Goal: Book appointment/travel/reservation

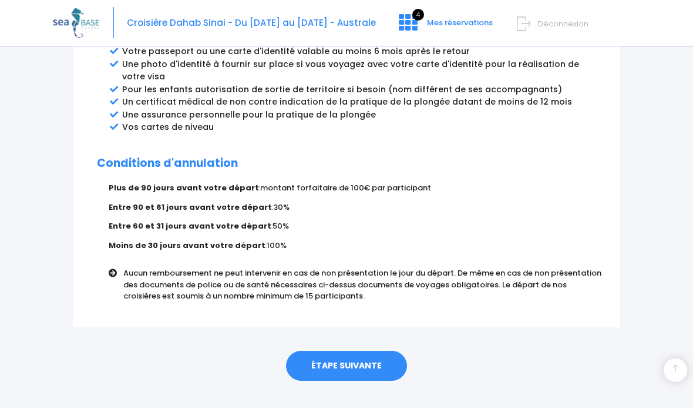
scroll to position [660, 0]
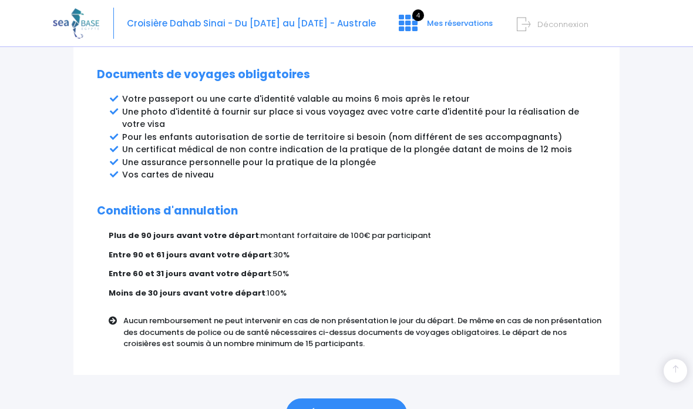
click at [380, 398] on link "ÉTAPE SUIVANTE" at bounding box center [346, 413] width 121 height 31
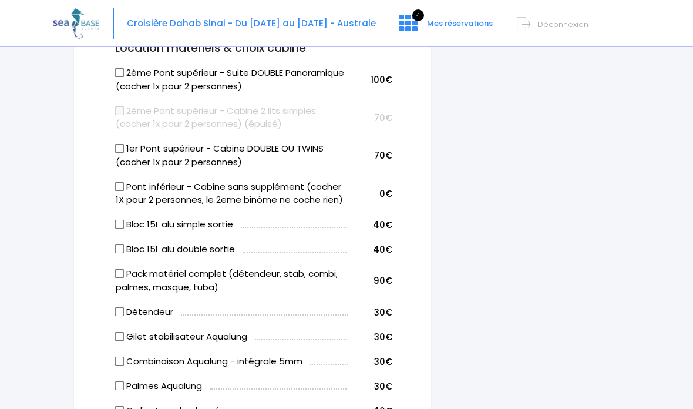
scroll to position [679, 0]
click at [414, 24] on icon at bounding box center [408, 23] width 19 height 19
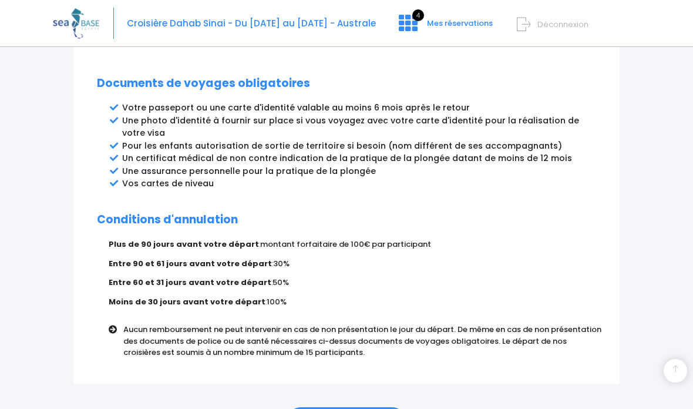
scroll to position [660, 0]
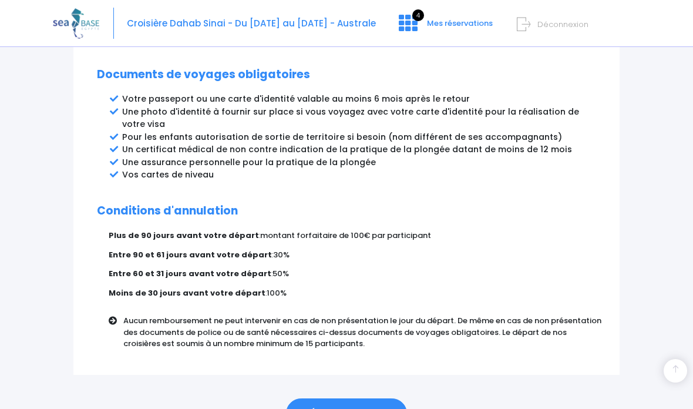
click at [388, 398] on link "ÉTAPE SUIVANTE" at bounding box center [346, 413] width 121 height 31
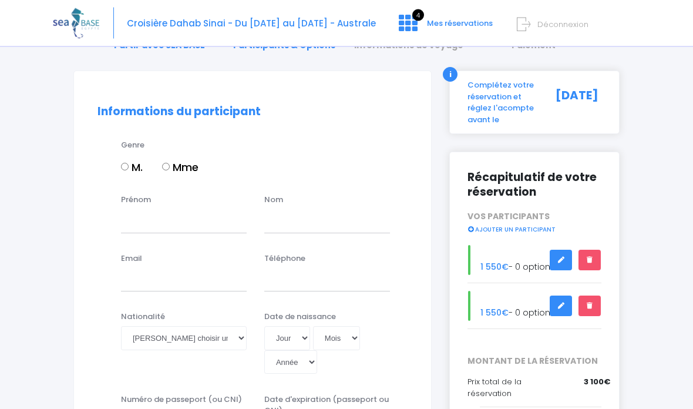
scroll to position [69, 0]
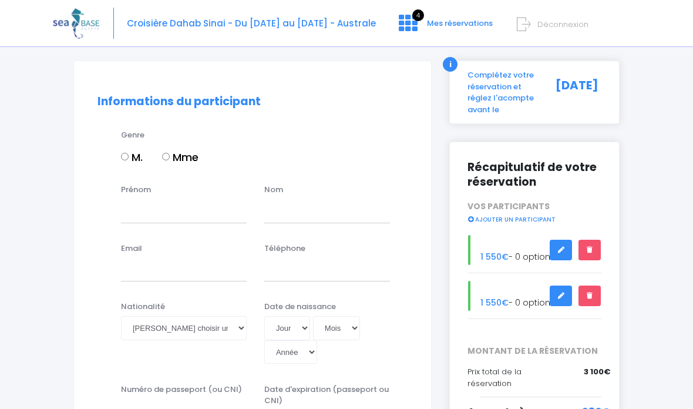
click at [129, 153] on input "M." at bounding box center [125, 157] width 8 height 8
radio input "true"
click at [189, 213] on input "Prénom" at bounding box center [184, 211] width 126 height 24
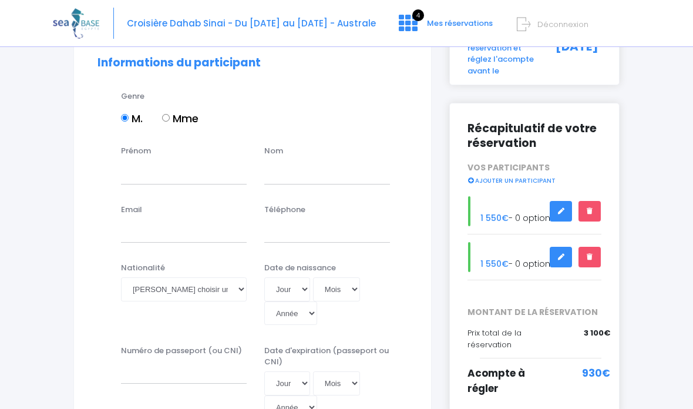
scroll to position [163, 0]
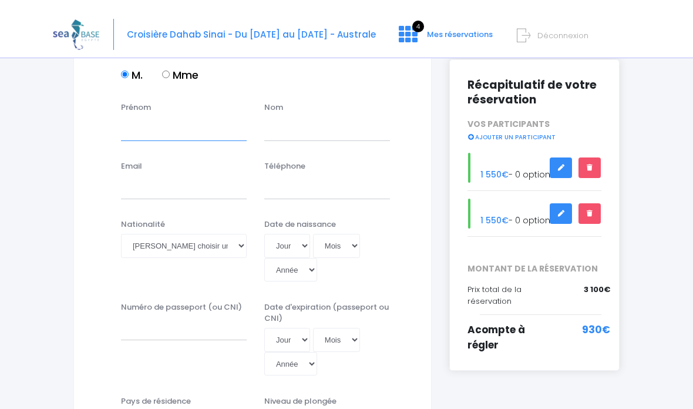
click at [201, 123] on input "Prénom" at bounding box center [184, 118] width 126 height 24
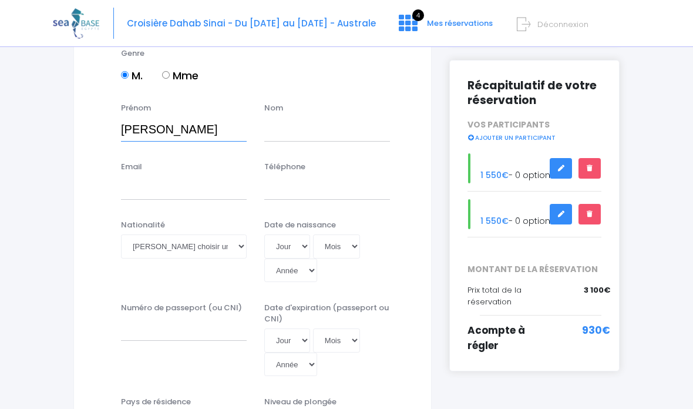
type input "[PERSON_NAME]"
click at [303, 130] on input "text" at bounding box center [327, 130] width 126 height 24
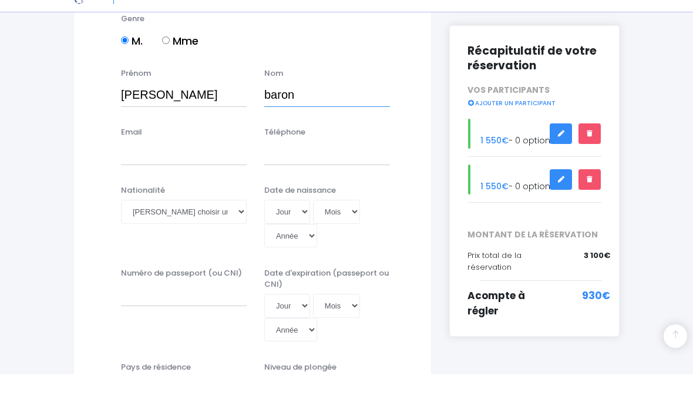
type input "baron"
click at [201, 176] on input "Email" at bounding box center [184, 188] width 126 height 24
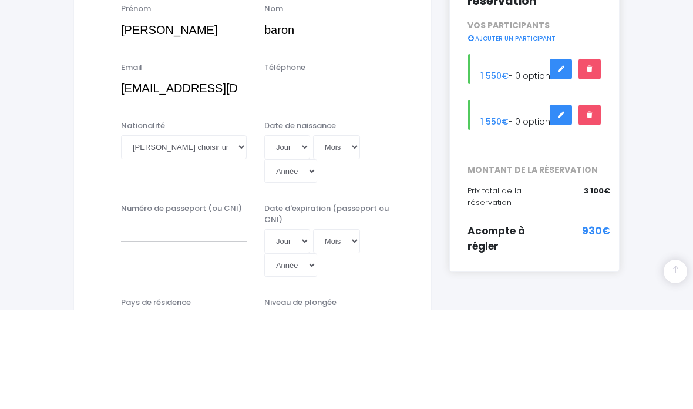
type input "[EMAIL_ADDRESS][DOMAIN_NAME]"
click at [314, 176] on input "Téléphone" at bounding box center [327, 188] width 126 height 24
type input "0618806880"
click at [202, 234] on select "Veuillez choisir une nationalité Afghane Albanaise Algerienne Allemande America…" at bounding box center [184, 246] width 126 height 24
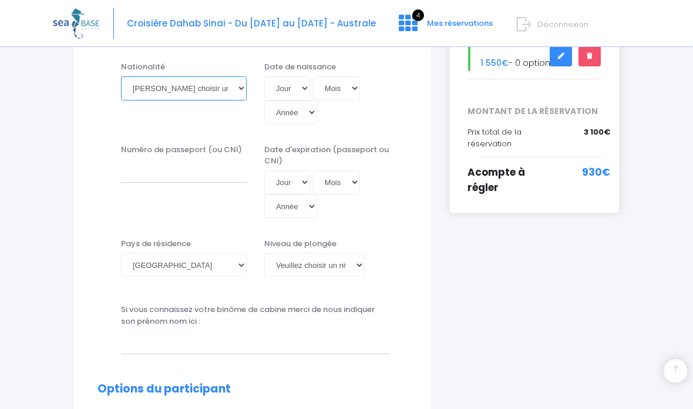
select select "Française"
click at [279, 85] on select "Jour 01 02 03 04 05 06 07 08 09 10 11 12 13 14 15 16 17 18 19 20 21 22 23 24 25…" at bounding box center [287, 88] width 46 height 24
select select "05"
click at [330, 83] on select "Mois 01 02 03 04 05 06 07 08 09 10 11 12" at bounding box center [336, 88] width 47 height 24
select select "09"
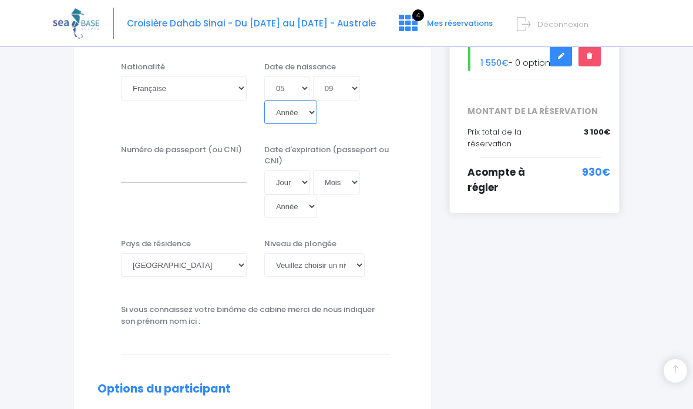
click at [317, 100] on select "Année 2045 2044 2043 2042 2041 2040 2039 2038 2037 2036 2035 2034 2033 2032 203…" at bounding box center [290, 112] width 53 height 24
select select "1965"
type input "1965-09-05"
click at [195, 159] on input "Numéro de passeport (ou CNI)" at bounding box center [184, 171] width 126 height 24
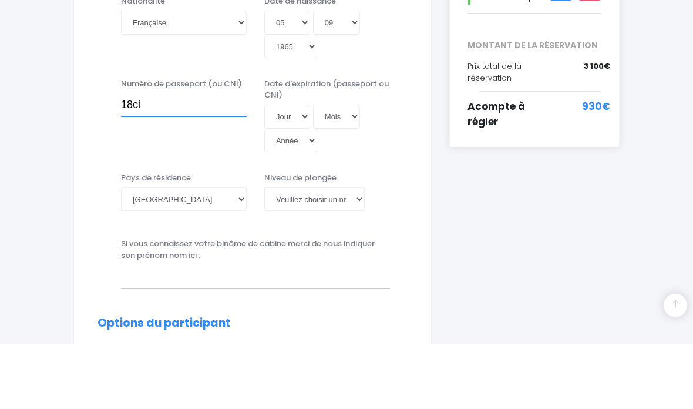
type input "18ci"
click at [355, 253] on select "Veuillez choisir un niveau de plongée Non plongeur Junior OW diver Adventure OW…" at bounding box center [314, 265] width 100 height 24
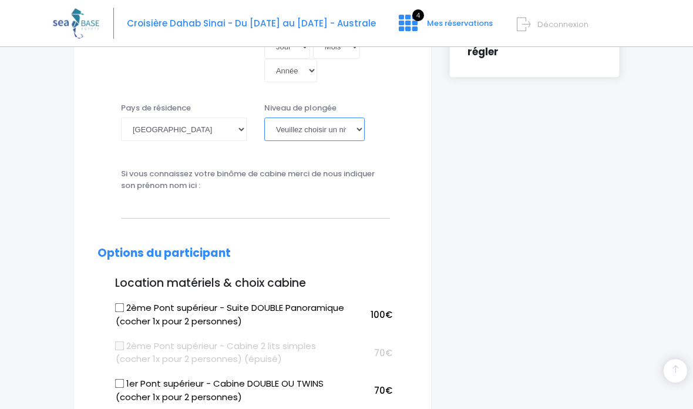
select select "N3"
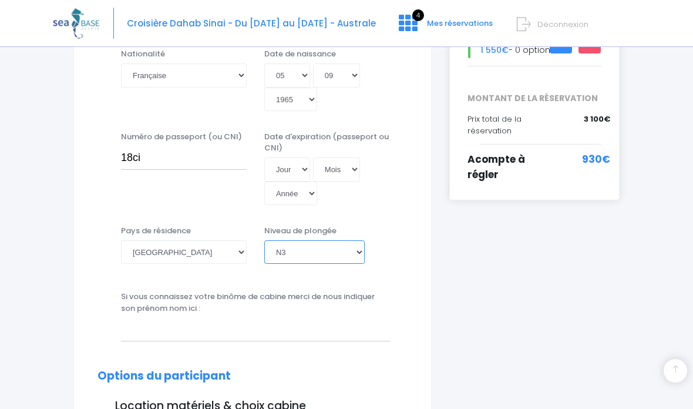
scroll to position [321, 0]
click at [180, 147] on input "18ci" at bounding box center [184, 159] width 126 height 24
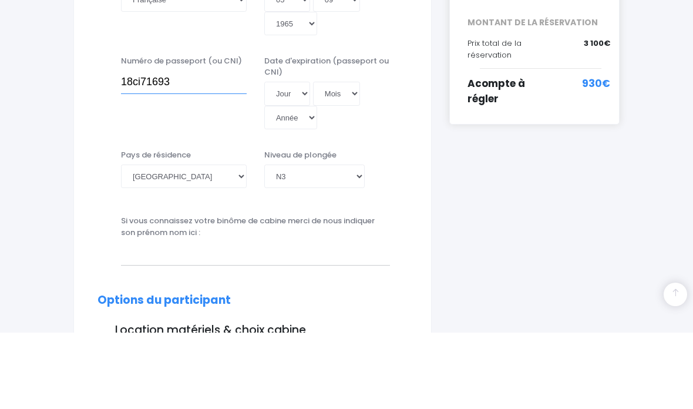
type input "18ci71693"
click at [285, 158] on select "Jour 01 02 03 04 05 06 07 08 09 10 11 12 13 14 15 16 17 18 19 20 21 22 23 24 25…" at bounding box center [287, 170] width 46 height 24
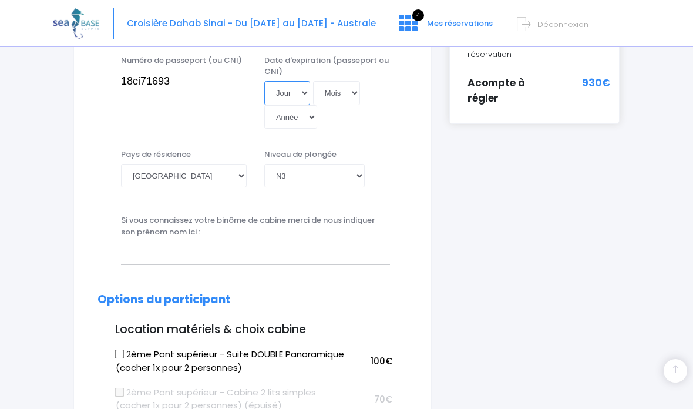
select select "11"
click at [324, 81] on select "Mois 01 02 03 04 05 06 07 08 09 10 11 12" at bounding box center [336, 93] width 47 height 24
select select "04"
click at [317, 105] on select "Année 2045 2044 2043 2042 2041 2040 2039 2038 2037 2036 2035 2034 2033 2032 203…" at bounding box center [290, 117] width 53 height 24
select select "2028"
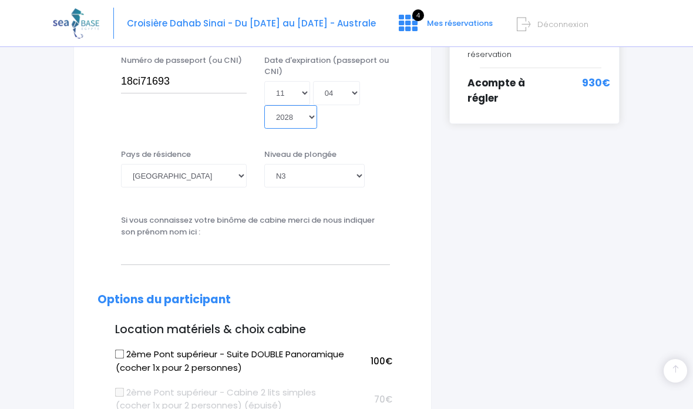
type input "2028-04-11"
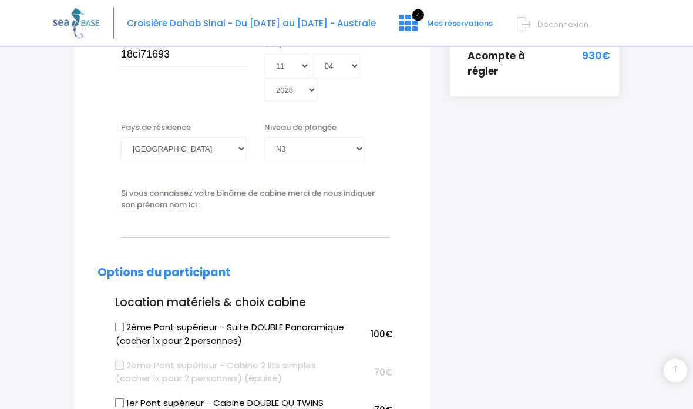
click at [125, 323] on input "2ème Pont supérieur - Suite DOUBLE Panoramique (cocher 1x pour 2 personnes)" at bounding box center [119, 327] width 9 height 9
checkbox input "true"
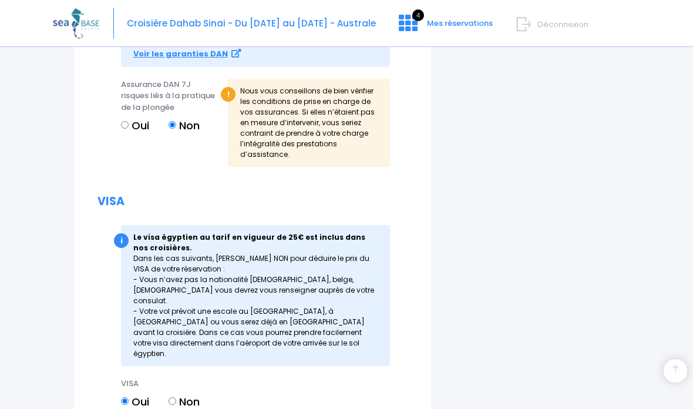
scroll to position [1464, 0]
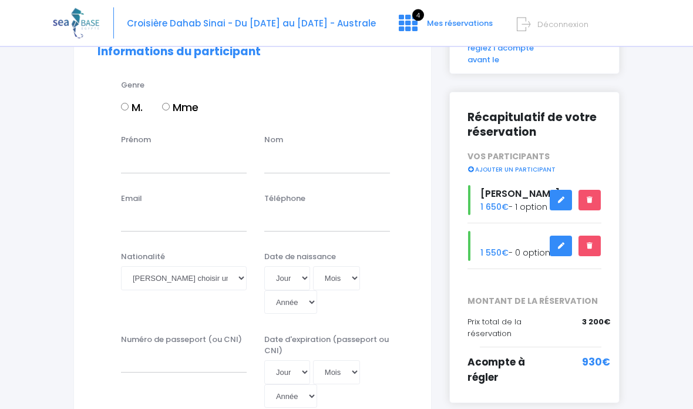
scroll to position [122, 0]
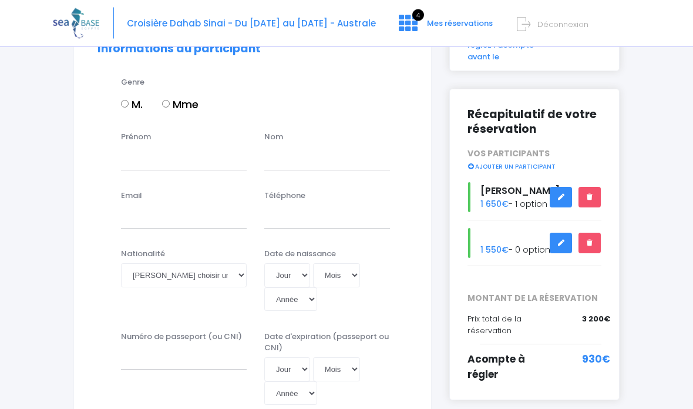
click at [182, 105] on label "Mme" at bounding box center [180, 105] width 36 height 16
click at [170, 105] on input "Mme" at bounding box center [166, 104] width 8 height 8
radio input "true"
click at [187, 165] on input "Prénom" at bounding box center [184, 159] width 126 height 24
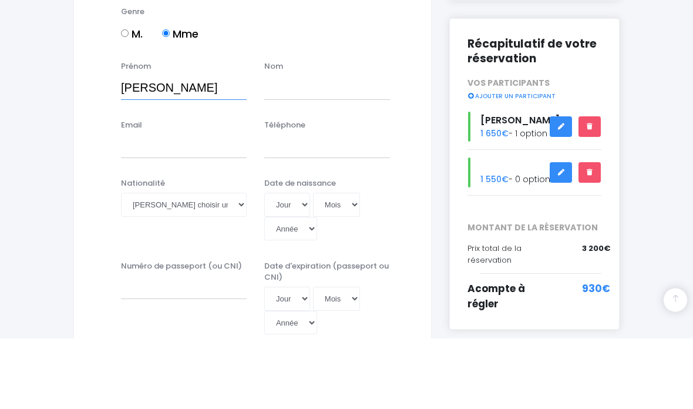
type input "[PERSON_NAME]"
click at [281, 147] on input "text" at bounding box center [327, 159] width 126 height 24
type input "baron"
click at [212, 206] on input "Email" at bounding box center [184, 218] width 126 height 24
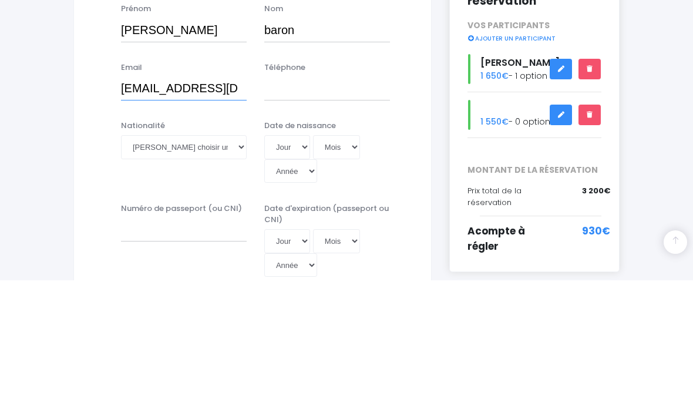
type input "marie.laurent.baron@gmail.com"
click at [341, 206] on input "Téléphone" at bounding box center [327, 218] width 126 height 24
type input "0620363517"
click at [210, 264] on select "Veuillez choisir une nationalité Afghane Albanaise Algerienne Allemande America…" at bounding box center [184, 276] width 126 height 24
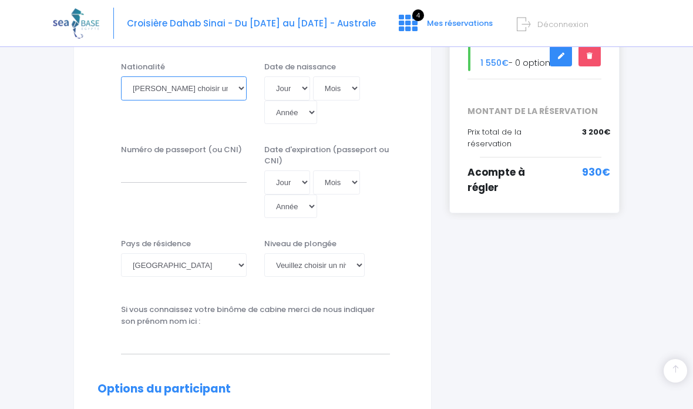
select select "Française"
click at [291, 88] on select "Jour 01 02 03 04 05 06 07 08 09 10 11 12 13 14 15 16 17 18 19 20 21 22 23 24 25…" at bounding box center [287, 88] width 46 height 24
click at [287, 88] on select "Jour 01 02 03 04 05 06 07 08 09 10 11 12 13 14 15 16 17 18 19 20 21 22 23 24 25…" at bounding box center [287, 88] width 46 height 24
select select "18"
click at [327, 91] on select "Mois 01 02 03 04 05 06 07 08 09 10 11 12" at bounding box center [336, 88] width 47 height 24
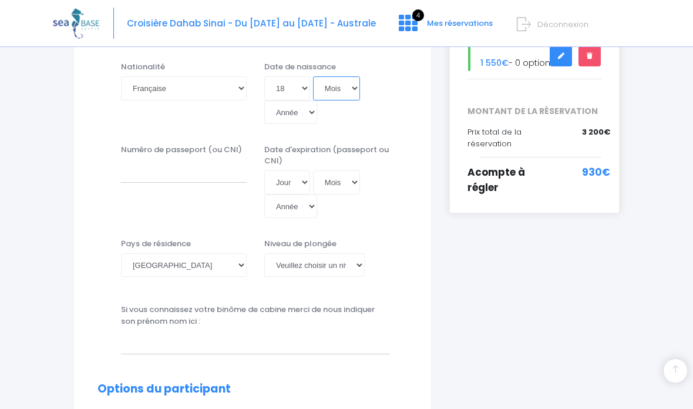
select select "06"
click at [317, 100] on select "Année 2045 2044 2043 2042 2041 2040 2039 2038 2037 2036 2035 2034 2033 2032 203…" at bounding box center [290, 112] width 53 height 24
select select "1960"
type input "1960-06-18"
click at [187, 159] on input "Numéro de passeport (ou CNI)" at bounding box center [184, 171] width 126 height 24
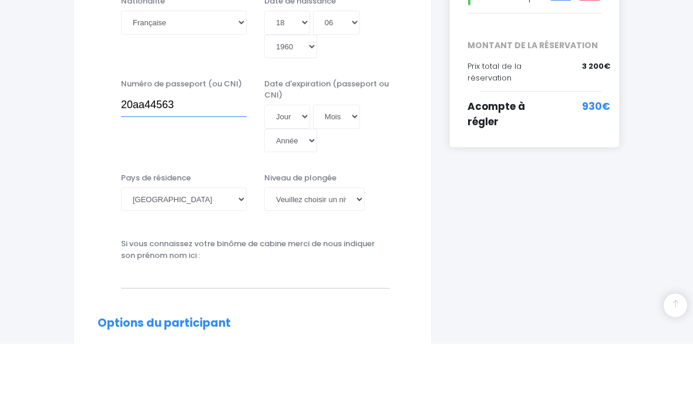
type input "20aa44563"
click at [290, 170] on select "Jour 01 02 03 04 05 06 07 08 09 10 11 12 13 14 15 16 17 18 19 20 21 22 23 24 25…" at bounding box center [287, 182] width 46 height 24
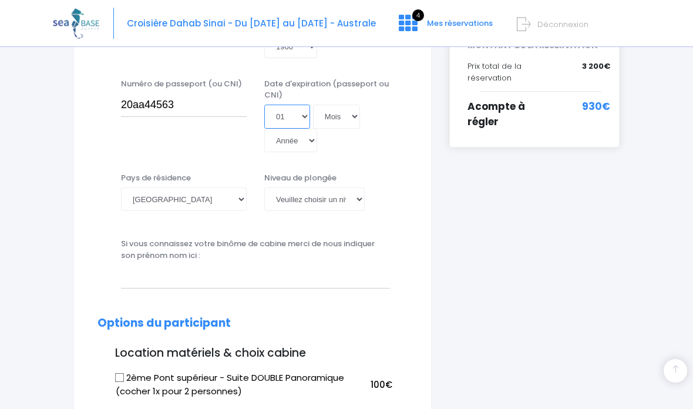
click at [291, 105] on select "Jour 01 02 03 04 05 06 07 08 09 10 11 12 13 14 15 16 17 18 19 20 21 22 23 24 25…" at bounding box center [287, 117] width 46 height 24
select select "02"
click at [328, 105] on select "Mois 01 02 03 04 05 06 07 08 09 10 11 12" at bounding box center [336, 117] width 47 height 24
select select "01"
click at [317, 129] on select "Année 2045 2044 2043 2042 2041 2040 2039 2038 2037 2036 2035 2034 2033 2032 203…" at bounding box center [290, 141] width 53 height 24
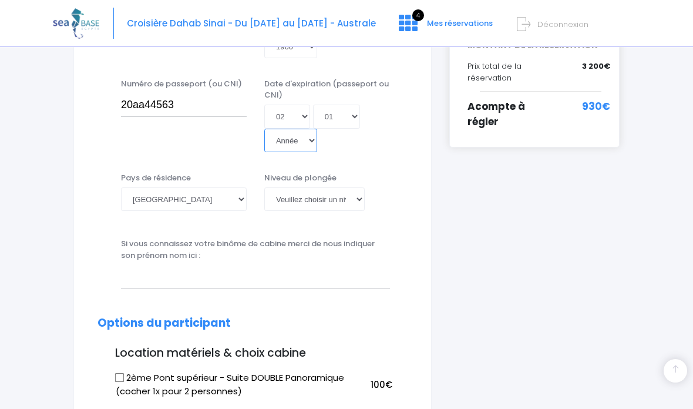
select select "2030"
type input "2030-01-02"
click at [337, 187] on select "Veuillez choisir un niveau de plongée Non plongeur Junior OW diver Adventure OW…" at bounding box center [314, 199] width 100 height 24
select select "N3"
click at [224, 265] on input "text" at bounding box center [255, 277] width 269 height 24
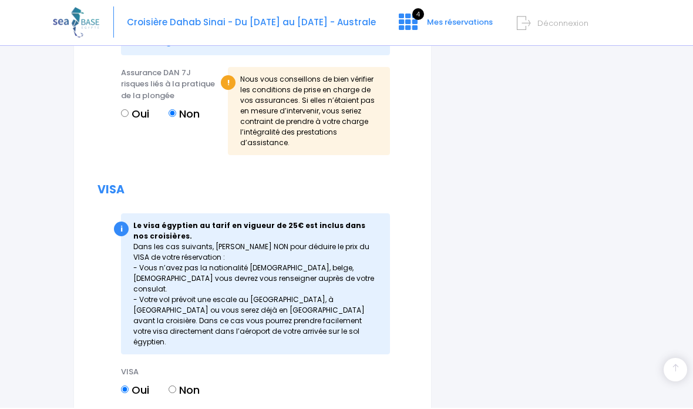
scroll to position [1465, 0]
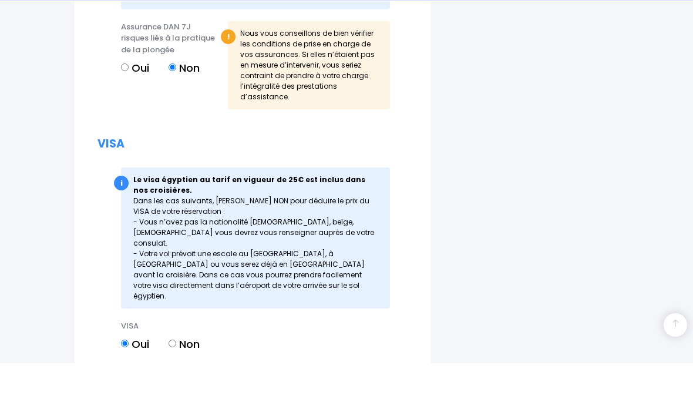
type input "laurent baron"
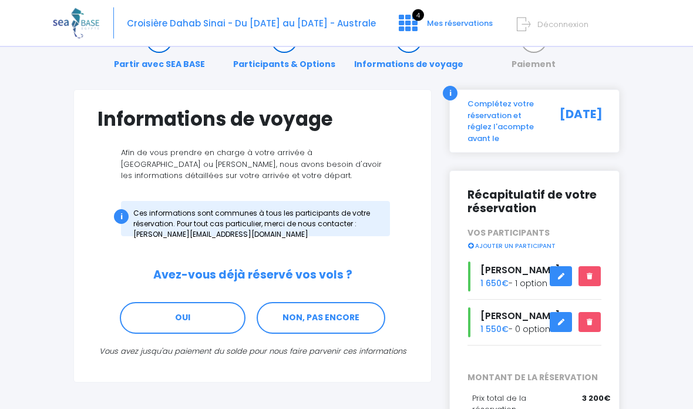
scroll to position [41, 0]
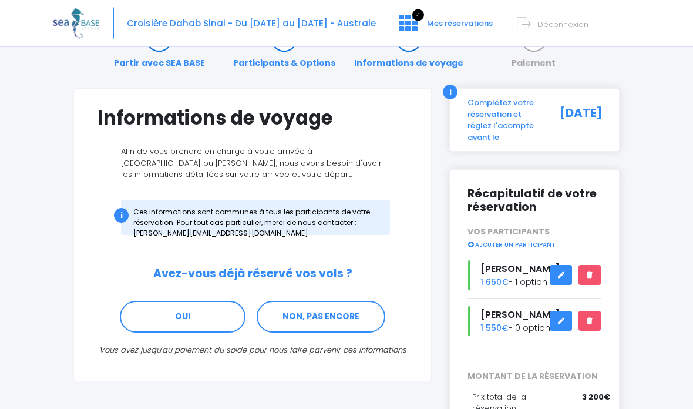
click at [362, 316] on link "NON, PAS ENCORE" at bounding box center [321, 317] width 129 height 32
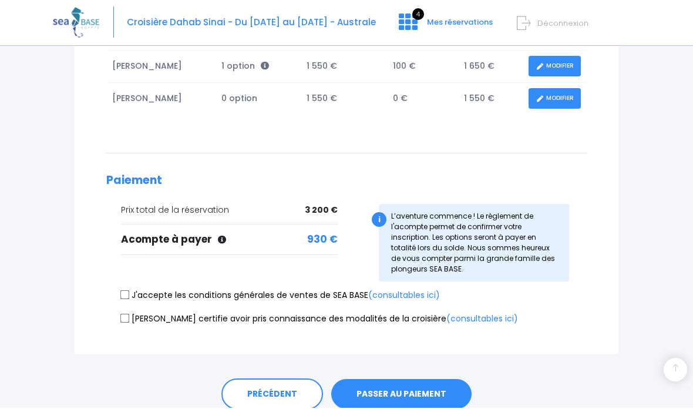
scroll to position [285, 0]
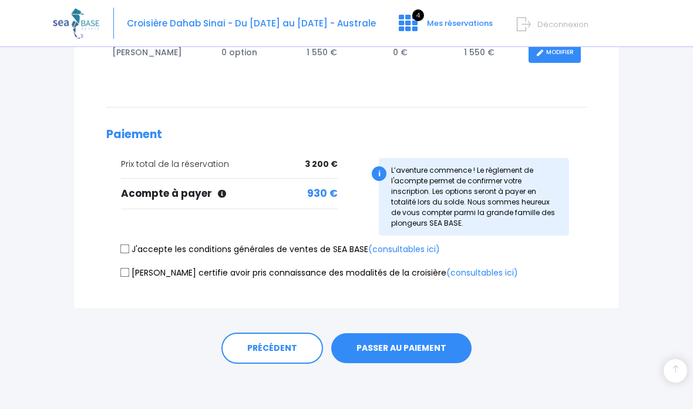
click at [122, 246] on input "J'accepte les conditions générales de ventes de SEA BASE (consultables ici)" at bounding box center [124, 248] width 9 height 9
checkbox input "true"
click at [130, 276] on input "Je certifie avoir pris connaissance des modalités de la croisière (consultables…" at bounding box center [124, 272] width 9 height 9
checkbox input "true"
click at [442, 358] on button "PASSER AU PAIEMENT" at bounding box center [401, 348] width 140 height 31
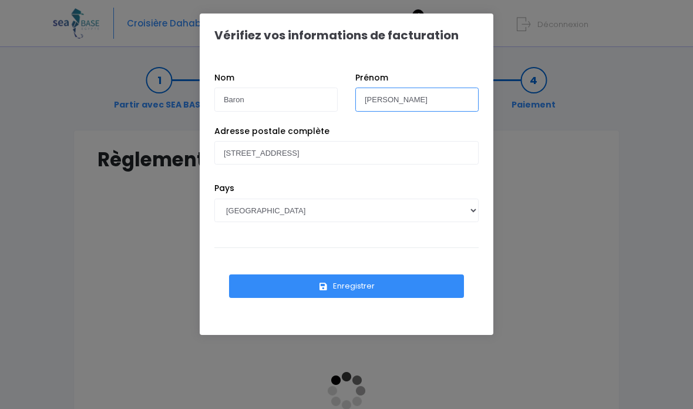
click at [435, 97] on input "[PERSON_NAME]" at bounding box center [417, 100] width 123 height 24
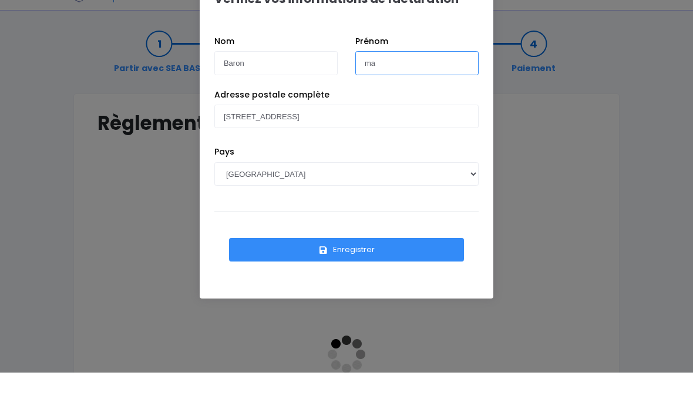
type input "m"
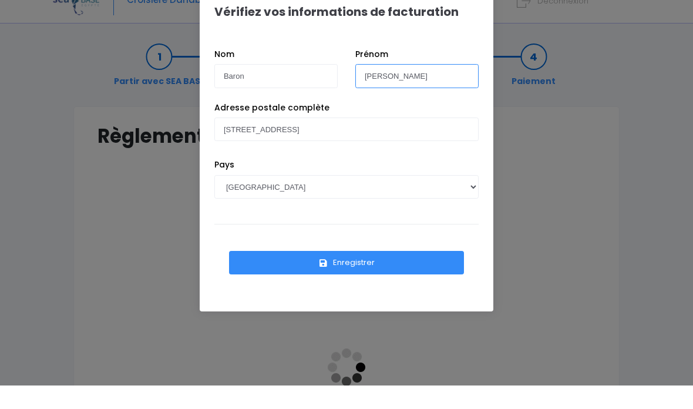
type input "[PERSON_NAME]"
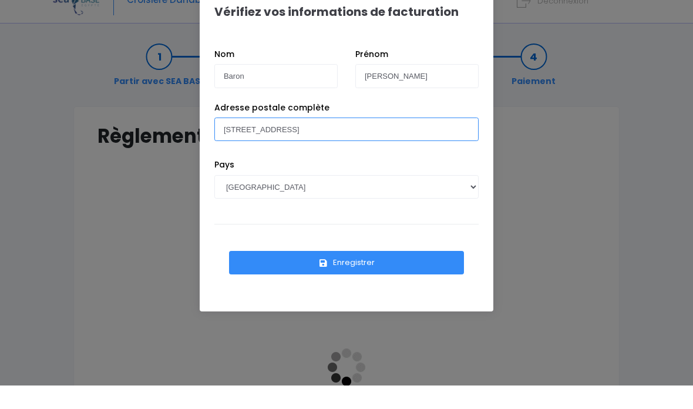
click at [375, 141] on input "[STREET_ADDRESS]" at bounding box center [346, 153] width 264 height 24
type input "11 rue"
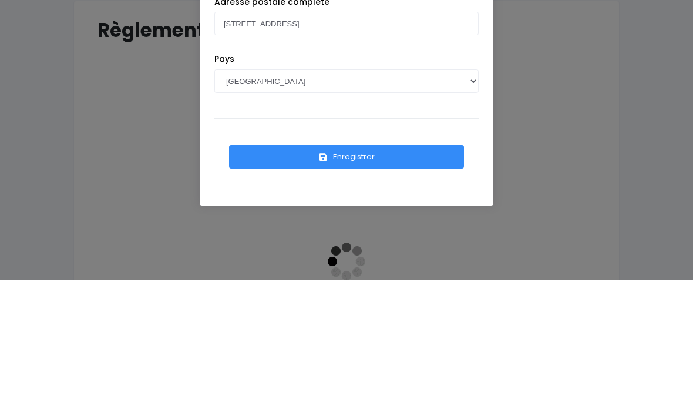
scroll to position [129, 0]
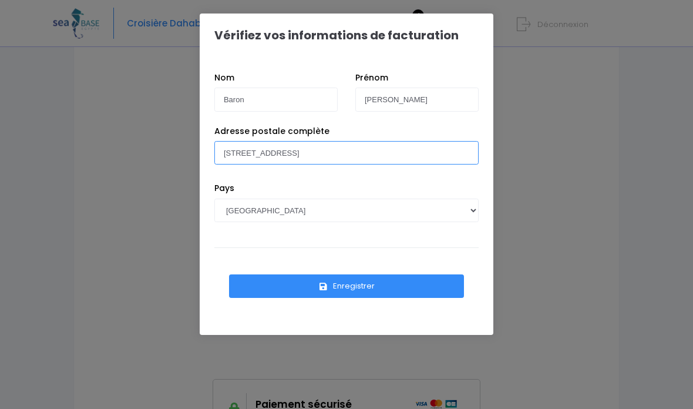
type input "[STREET_ADDRESS]"
click at [417, 287] on button "Enregistrer" at bounding box center [346, 286] width 235 height 24
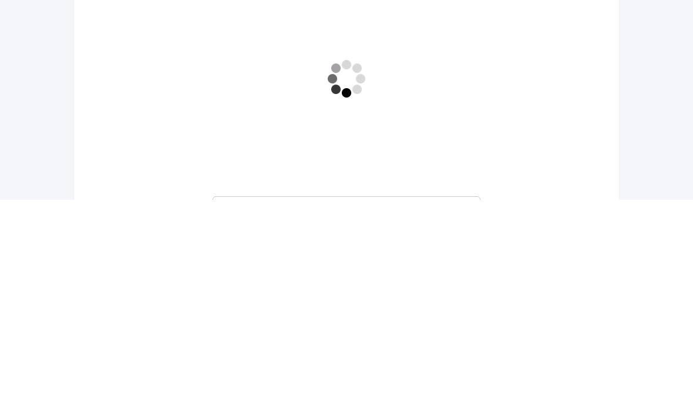
scroll to position [257, 0]
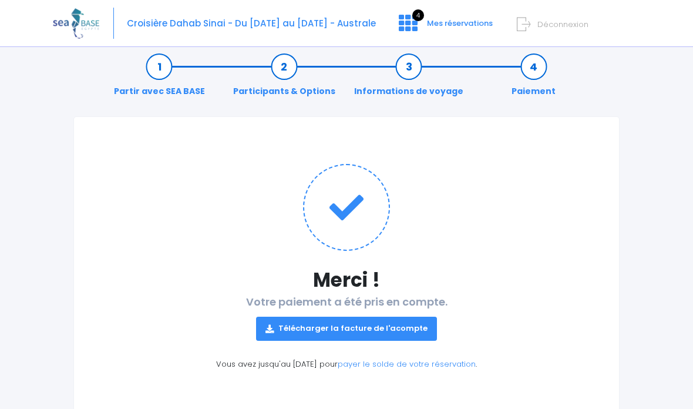
scroll to position [51, 0]
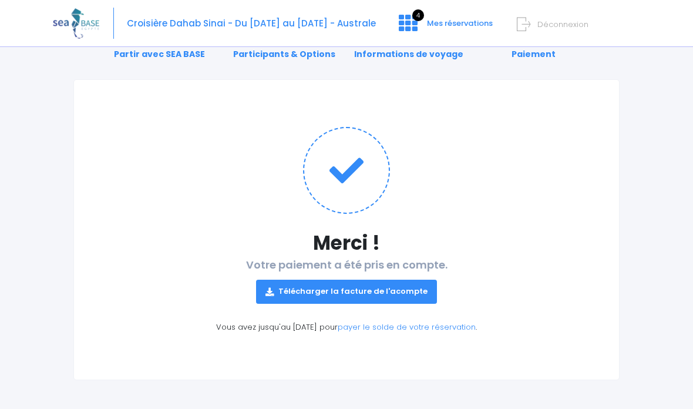
click at [317, 53] on link "Participants & Options" at bounding box center [284, 42] width 114 height 37
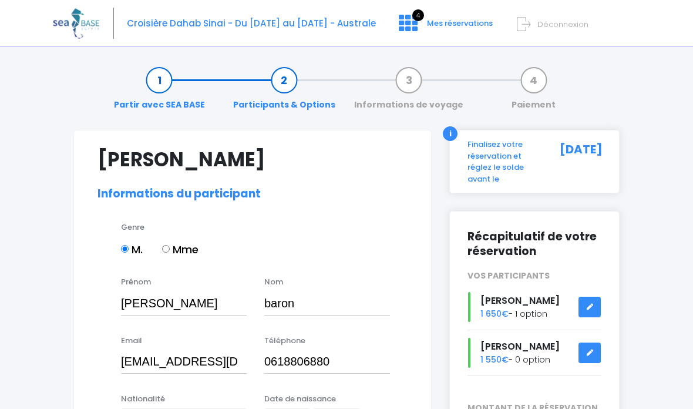
select select "N3"
click at [420, 21] on span "4" at bounding box center [419, 15] width 12 height 12
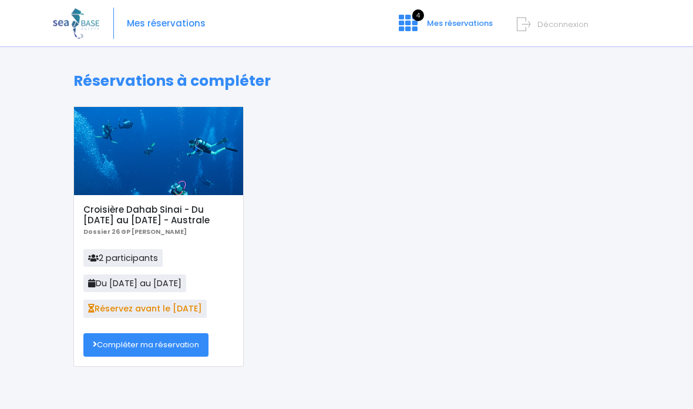
click at [95, 224] on h5 "Croisière Dahab Sinai - Du [DATE] au [DATE] - Australe" at bounding box center [158, 214] width 150 height 21
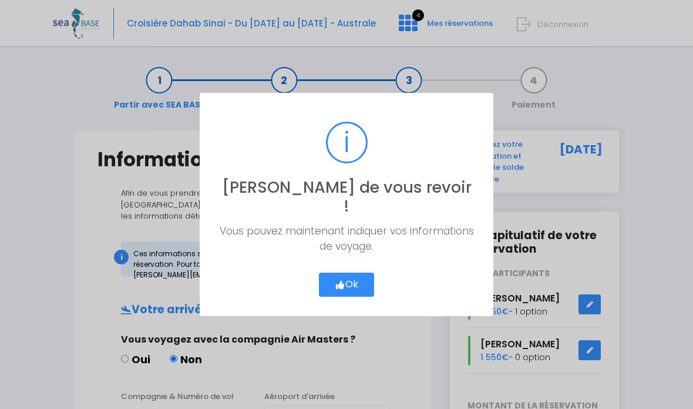
click at [364, 274] on button "Ok" at bounding box center [346, 285] width 55 height 25
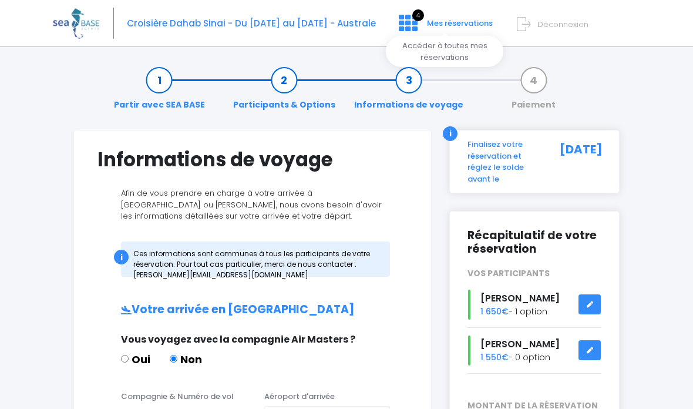
click at [417, 26] on icon at bounding box center [408, 23] width 19 height 19
